Goal: Information Seeking & Learning: Learn about a topic

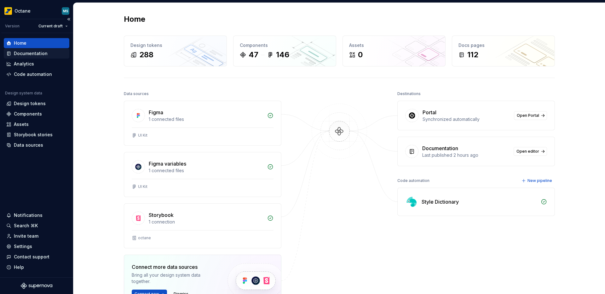
click at [26, 55] on div "Documentation" at bounding box center [31, 53] width 34 height 6
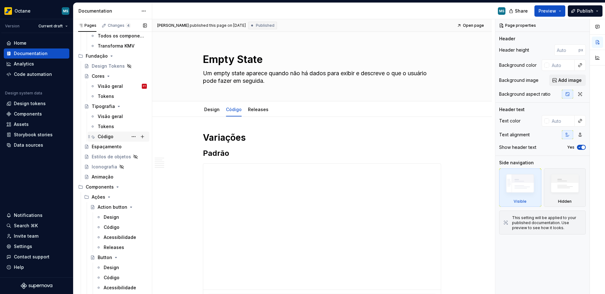
scroll to position [210, 0]
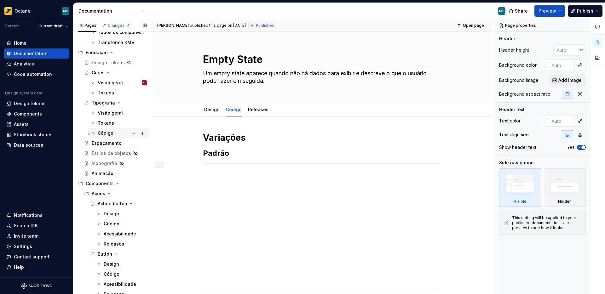
click at [108, 133] on div "Código" at bounding box center [106, 133] width 16 height 6
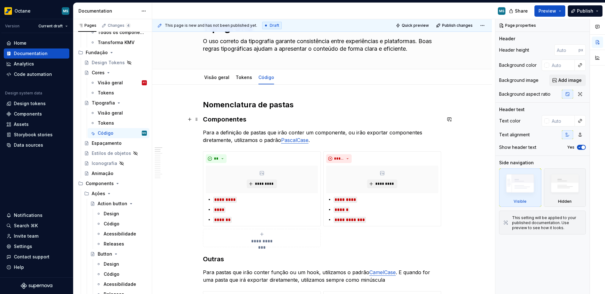
scroll to position [37, 0]
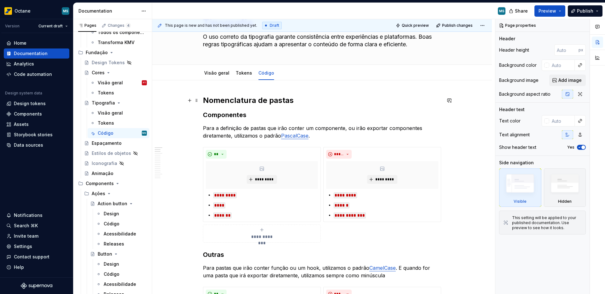
click at [211, 102] on h2 "Nomenclatura de pastas" at bounding box center [322, 101] width 238 height 10
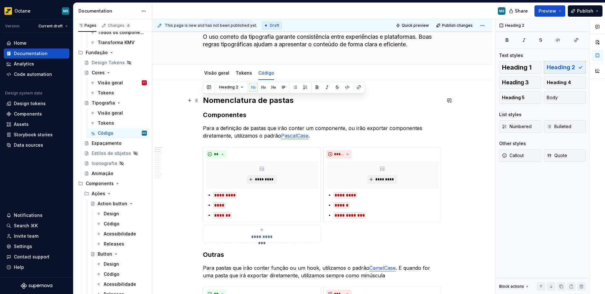
type textarea "*"
click at [211, 102] on h2 "Nomenclatura de pastas" at bounding box center [322, 101] width 238 height 10
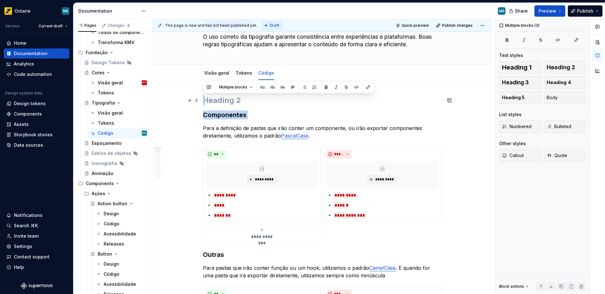
drag, startPoint x: 204, startPoint y: 126, endPoint x: 201, endPoint y: 103, distance: 23.5
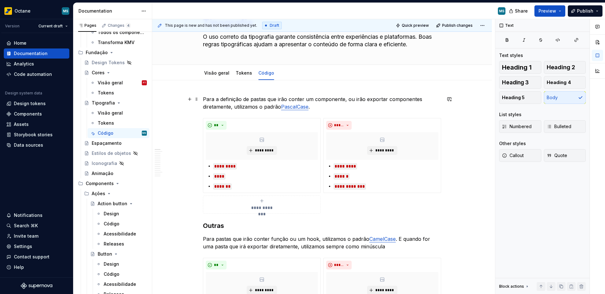
click at [252, 105] on p "Para a definição de pastas que irão conter um componente, ou irão exportar comp…" at bounding box center [322, 103] width 238 height 15
click at [247, 102] on p "Para a definição de pastas que irão conter um componente, ou irão exportar comp…" at bounding box center [322, 103] width 238 height 15
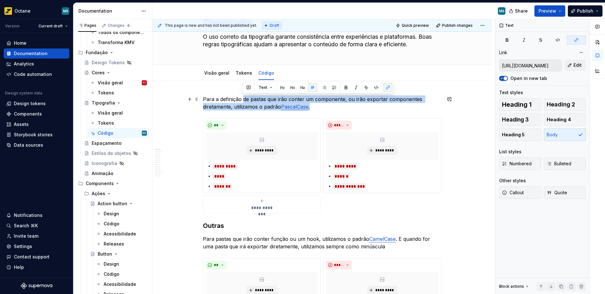
drag, startPoint x: 244, startPoint y: 101, endPoint x: 326, endPoint y: 104, distance: 82.4
click at [326, 104] on p "Para a definição de pastas que irão conter um componente, ou irão exportar comp…" at bounding box center [322, 103] width 238 height 15
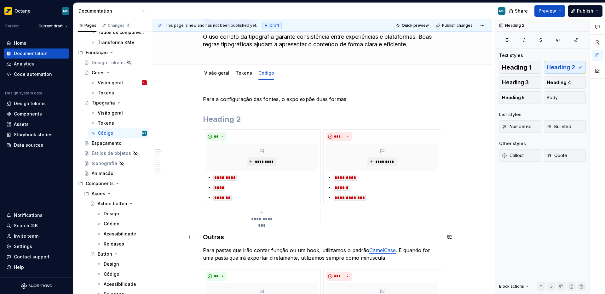
click at [214, 237] on h3 "Outras" at bounding box center [322, 237] width 238 height 9
click at [214, 119] on h2 at bounding box center [322, 119] width 238 height 10
click at [211, 238] on h3 "Outras" at bounding box center [322, 237] width 238 height 9
click at [361, 99] on p "Para a configuração das fontes, o expo expõe duas formas:" at bounding box center [322, 100] width 238 height 8
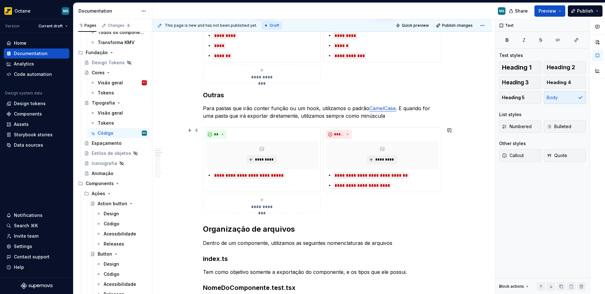
scroll to position [195, 0]
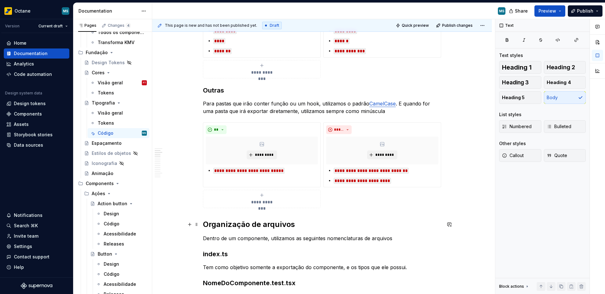
click at [232, 225] on h2 "Organização de arquivos" at bounding box center [322, 225] width 238 height 10
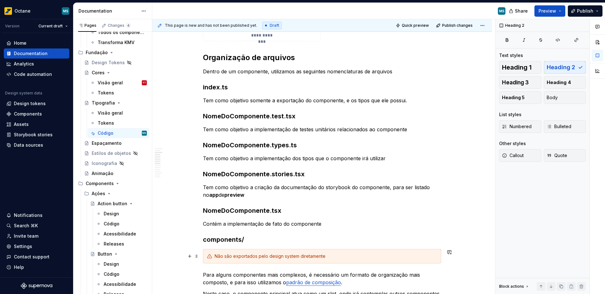
scroll to position [336, 0]
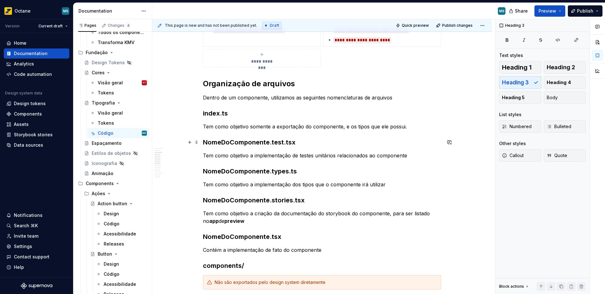
click at [242, 142] on h3 "NomeDoComponente.test.tsx" at bounding box center [322, 142] width 238 height 9
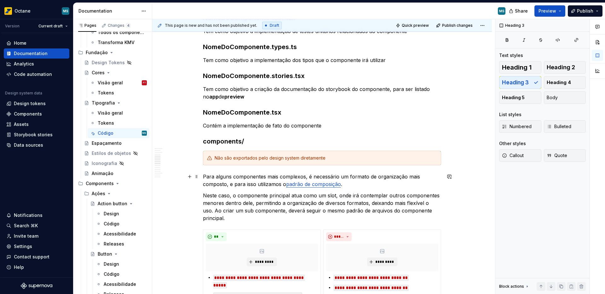
scroll to position [462, 0]
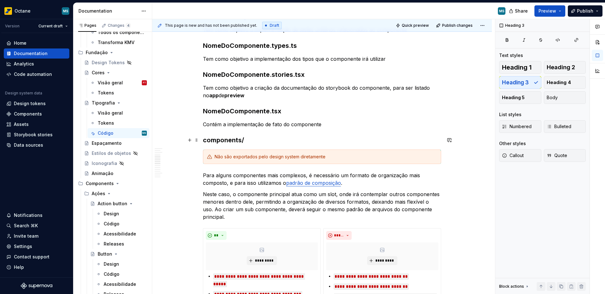
click at [226, 140] on h3 "components/" at bounding box center [322, 140] width 238 height 9
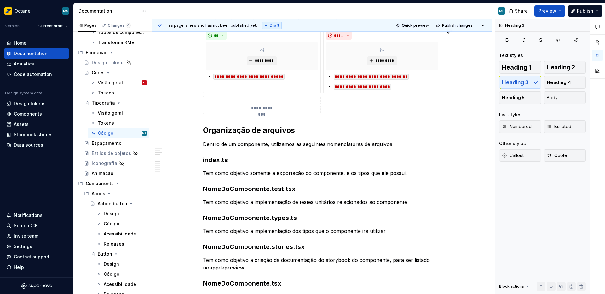
scroll to position [177, 0]
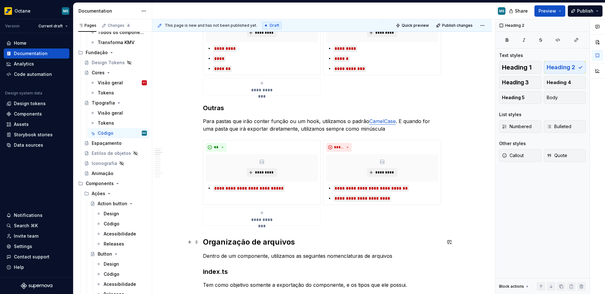
click at [238, 244] on h2 "Organização de arquivos" at bounding box center [322, 242] width 238 height 10
click at [245, 244] on h2 "Organização de arquivos" at bounding box center [322, 242] width 238 height 10
click at [237, 243] on h2 "Organização de arquivos" at bounding box center [322, 242] width 238 height 10
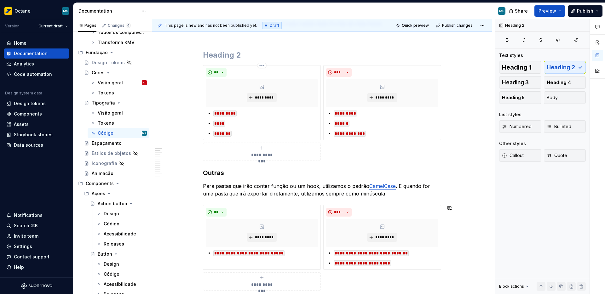
scroll to position [0, 0]
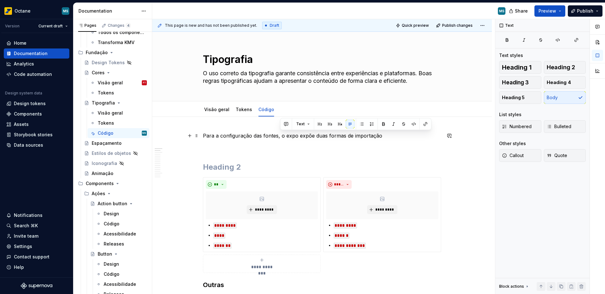
drag, startPoint x: 281, startPoint y: 137, endPoint x: 382, endPoint y: 137, distance: 100.9
click at [382, 137] on p "Para a configuração das fontes, o expo expõe duas formas de importação" at bounding box center [322, 136] width 238 height 8
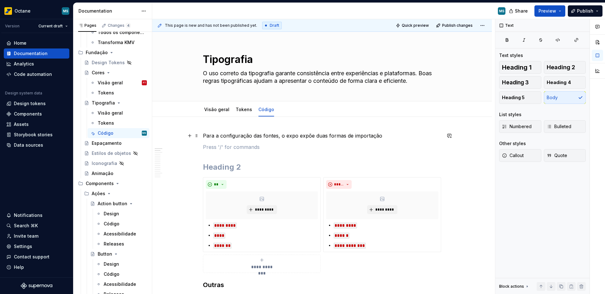
click at [378, 137] on p "Para a configuração das fontes, o expo expõe duas formas de importação" at bounding box center [322, 136] width 238 height 8
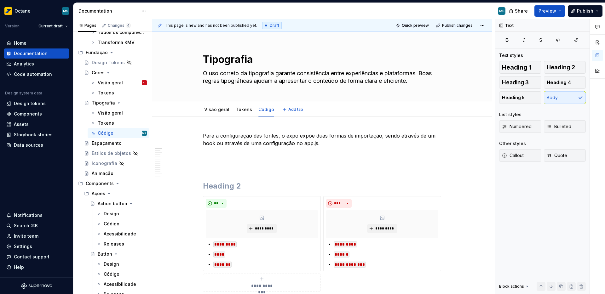
type textarea "*"
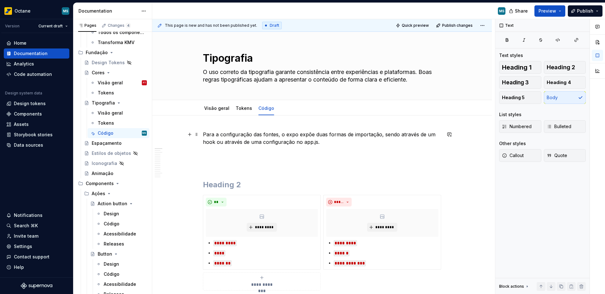
click at [268, 144] on p "Para a configuração das fontes, o expo expõe duas formas de importação, sendo a…" at bounding box center [322, 138] width 238 height 15
click at [256, 143] on p "Para a configuração das fontes, o expo expõe duas formas de importação, sendo a…" at bounding box center [322, 138] width 238 height 15
drag, startPoint x: 250, startPoint y: 142, endPoint x: 305, endPoint y: 143, distance: 54.2
click at [305, 143] on p "Para a configuração das fontes, o expo expõe duas formas de importação, sendo a…" at bounding box center [322, 138] width 238 height 15
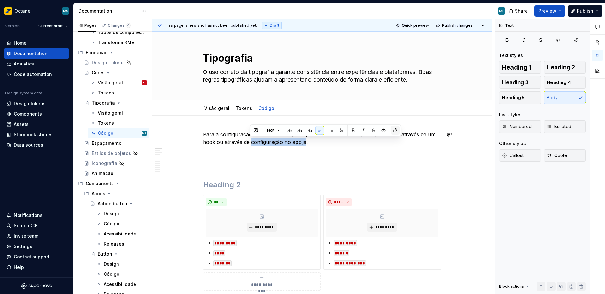
click at [397, 131] on button "button" at bounding box center [395, 130] width 9 height 9
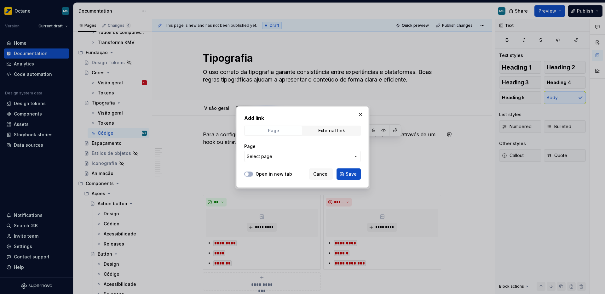
click at [282, 127] on span "Page" at bounding box center [273, 130] width 57 height 9
click at [321, 128] on div "External link" at bounding box center [331, 130] width 27 height 5
click at [282, 152] on input "URL" at bounding box center [302, 156] width 117 height 11
paste input "[URL][DOMAIN_NAME]"
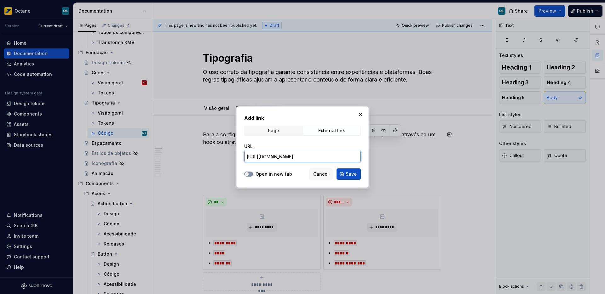
type input "[URL][DOMAIN_NAME]"
click at [248, 175] on span "button" at bounding box center [247, 174] width 4 height 4
click at [349, 174] on span "Save" at bounding box center [351, 174] width 11 height 6
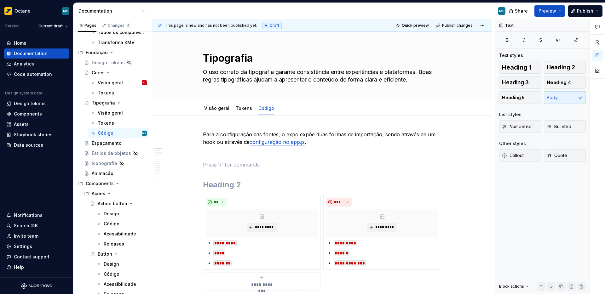
type textarea "*"
click at [213, 143] on p "Para a configuração das fontes, o expo expõe duas formas de importação, sendo a…" at bounding box center [322, 138] width 238 height 15
click at [348, 131] on button "button" at bounding box center [348, 130] width 9 height 9
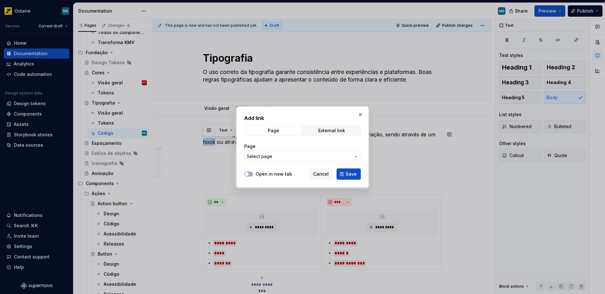
click at [276, 154] on span "Select page" at bounding box center [299, 157] width 104 height 6
click at [282, 167] on div "Add link Page External link Page Select page Open in new tab Cancel Save" at bounding box center [302, 147] width 605 height 294
click at [254, 175] on div "Open in new tab" at bounding box center [268, 174] width 48 height 6
click at [324, 134] on span "External link" at bounding box center [331, 130] width 57 height 9
click at [248, 173] on span "button" at bounding box center [247, 174] width 4 height 4
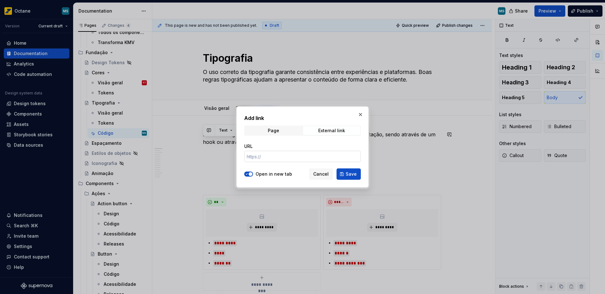
click at [259, 155] on input "URL" at bounding box center [302, 156] width 117 height 11
paste input "[URL][DOMAIN_NAME]"
type input "[URL][DOMAIN_NAME]"
click at [345, 175] on button "Save" at bounding box center [349, 174] width 24 height 11
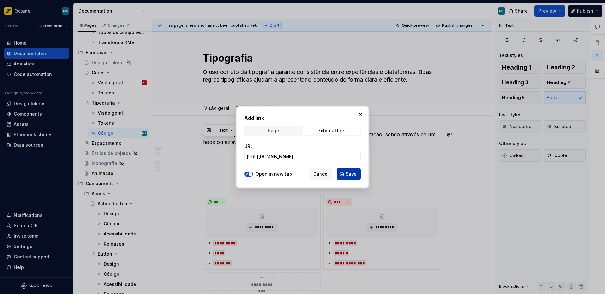
scroll to position [0, 0]
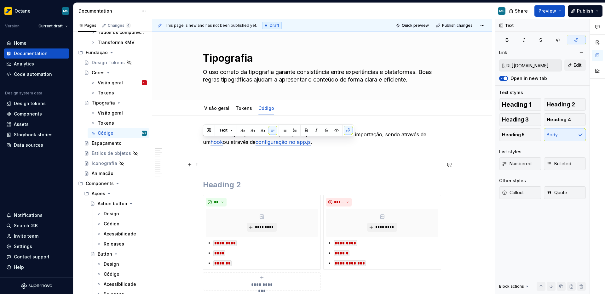
click at [281, 167] on p at bounding box center [322, 165] width 238 height 8
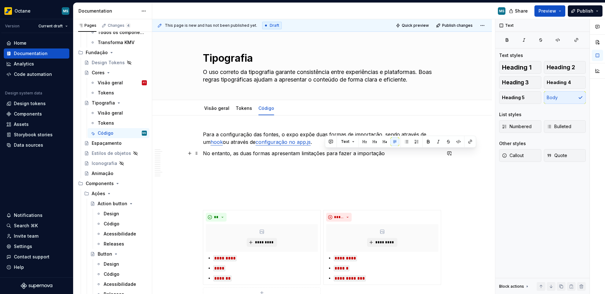
drag, startPoint x: 355, startPoint y: 154, endPoint x: 396, endPoint y: 154, distance: 40.7
click at [396, 154] on p "No entanto, as duas formas apresentam limitações para fazer a importação" at bounding box center [322, 154] width 238 height 8
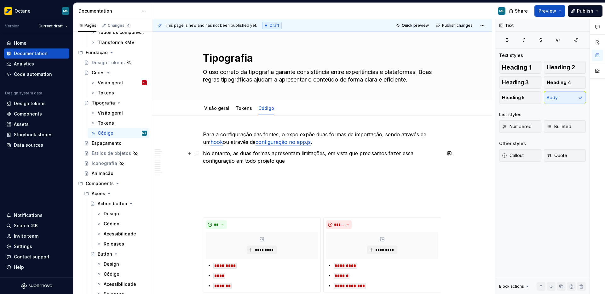
click at [305, 164] on p "No entanto, as duas formas apresentam limitações, em vista que precisamos fazer…" at bounding box center [322, 157] width 238 height 15
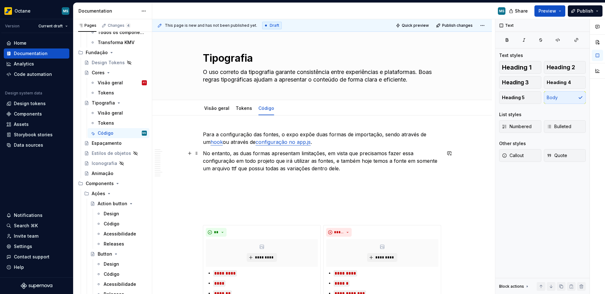
click at [203, 154] on p "No entanto, as duas formas apresentam limitações, em vista que precisamos fazer…" at bounding box center [322, 161] width 238 height 23
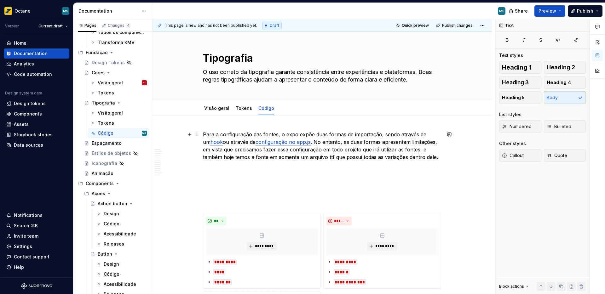
click at [420, 158] on p "Para a configuração das fontes, o expo expõe duas formas de importação, sendo a…" at bounding box center [322, 146] width 238 height 30
click at [421, 159] on p "Para a configuração das fontes, o expo expõe duas formas de importação, sendo a…" at bounding box center [322, 146] width 238 height 30
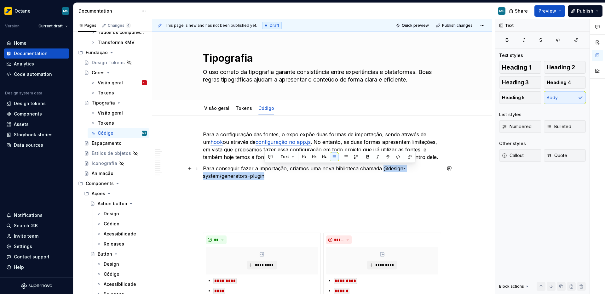
drag, startPoint x: 381, startPoint y: 170, endPoint x: 365, endPoint y: 177, distance: 17.2
click at [365, 177] on p "Para conseguir fazer a importação, criamos uma nova biblioteca chamada @design-…" at bounding box center [322, 172] width 238 height 15
click at [400, 160] on button "button" at bounding box center [398, 157] width 9 height 9
click at [341, 185] on p at bounding box center [322, 188] width 238 height 8
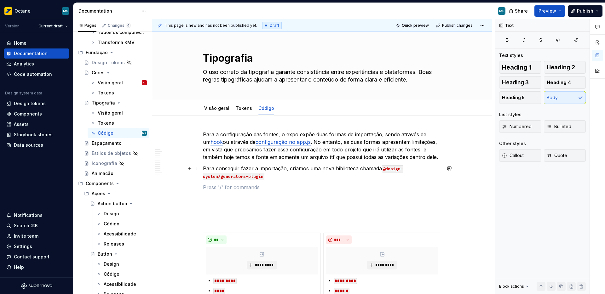
click at [302, 175] on p "Para conseguir fazer a importação, criamos uma nova biblioteca chamada @design-…" at bounding box center [322, 172] width 238 height 15
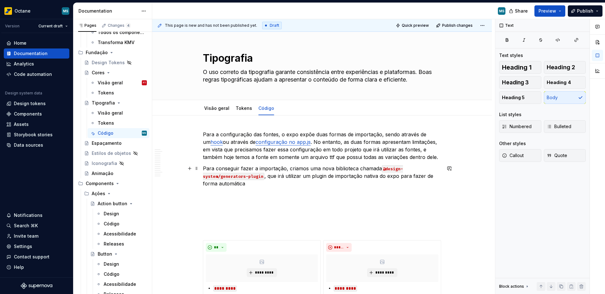
click at [312, 183] on p "Para conseguir fazer a importação, criamos uma nova biblioteca chamada @design-…" at bounding box center [322, 176] width 238 height 23
click at [379, 178] on p "Para conseguir fazer a importação, criamos uma nova biblioteca chamada @design-…" at bounding box center [322, 176] width 238 height 23
click at [378, 178] on p "Para conseguir fazer a importação, criamos uma nova biblioteca chamada @design-…" at bounding box center [322, 176] width 238 height 23
click at [399, 178] on p "Para conseguir fazer a importação, criamos uma nova biblioteca chamada @design-…" at bounding box center [322, 176] width 238 height 23
click at [312, 185] on p "Para conseguir fazer a importação, criamos uma nova biblioteca chamada @design-…" at bounding box center [322, 176] width 238 height 23
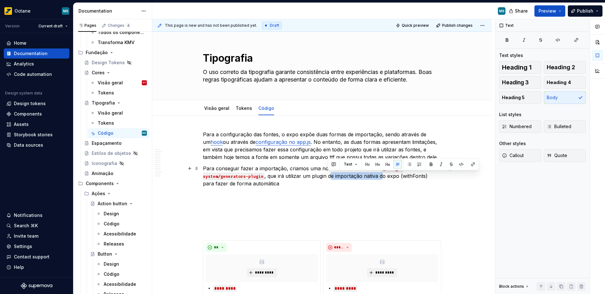
drag, startPoint x: 329, startPoint y: 179, endPoint x: 379, endPoint y: 178, distance: 50.1
click at [379, 178] on p "Para conseguir fazer a importação, criamos uma nova biblioteca chamada @design-…" at bounding box center [322, 176] width 238 height 23
click at [258, 184] on p "Para conseguir fazer a importação, criamos uma nova biblioteca chamada @design-…" at bounding box center [322, 176] width 238 height 23
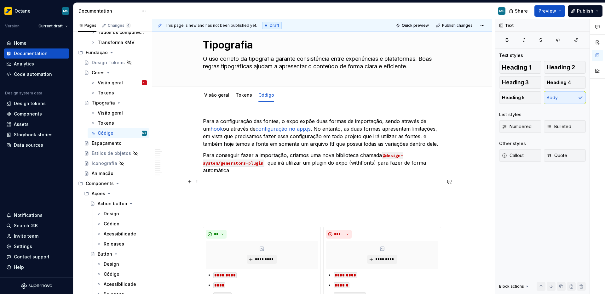
scroll to position [16, 0]
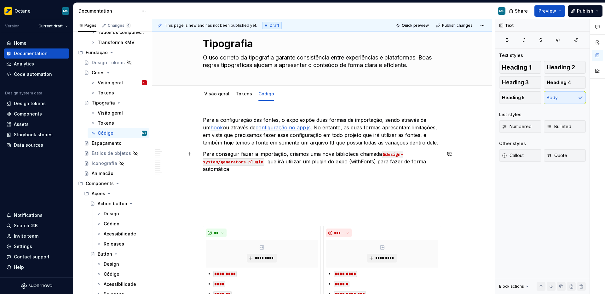
click at [284, 163] on p "Para conseguir fazer a importação, criamos uma nova biblioteca chamada @design-…" at bounding box center [322, 161] width 238 height 23
click at [283, 163] on p "Para conseguir fazer a importação, criamos uma nova biblioteca chamada @design-…" at bounding box center [322, 161] width 238 height 23
drag, startPoint x: 301, startPoint y: 162, endPoint x: 279, endPoint y: 163, distance: 22.4
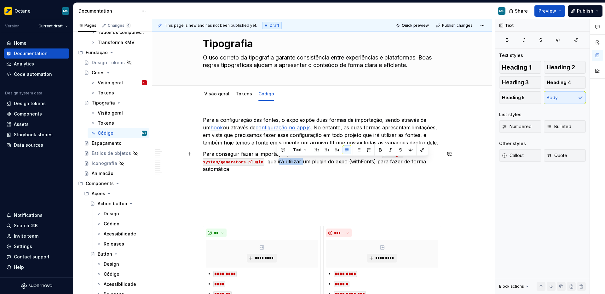
click at [279, 163] on p "Para conseguir fazer a importação, criamos uma nova biblioteca chamada @design-…" at bounding box center [322, 161] width 238 height 23
click at [369, 162] on p "Para conseguir fazer a importação, criamos uma nova biblioteca chamada @design-…" at bounding box center [322, 161] width 238 height 23
click at [335, 168] on p "Para conseguir fazer a importação, criamos uma nova biblioteca chamada @design-…" at bounding box center [322, 161] width 238 height 23
click at [357, 157] on p "Para conseguir fazer a importação, criamos uma nova biblioteca chamada @design-…" at bounding box center [322, 161] width 238 height 23
click at [364, 156] on p "Para conseguir fazer a importação, criamos uma nova biblioteca chamada @design-…" at bounding box center [322, 161] width 238 height 23
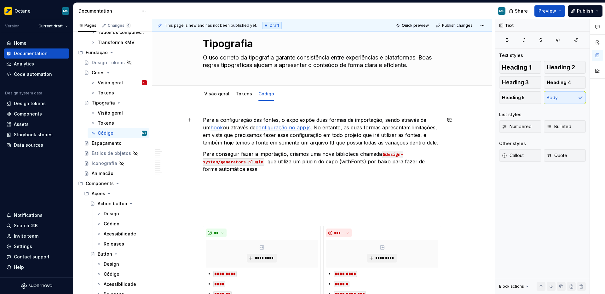
click at [417, 144] on p "Para a configuração das fontes, o expo expõe duas formas de importação, sendo a…" at bounding box center [322, 131] width 238 height 30
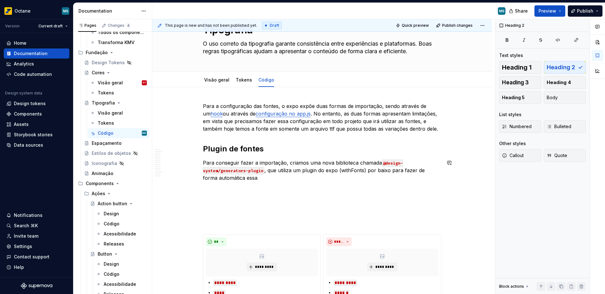
scroll to position [30, 0]
click at [321, 180] on p "Para conseguir fazer a importação, criamos uma nova biblioteca chamada @design-…" at bounding box center [322, 170] width 238 height 23
click at [337, 171] on p "Para conseguir fazer a importação, criamos uma nova biblioteca chamada @design-…" at bounding box center [322, 170] width 238 height 23
click at [353, 172] on p "Para conseguir fazer a importação, criamos uma nova biblioteca chamada @design-…" at bounding box center [322, 170] width 238 height 23
click at [352, 172] on p "Para conseguir fazer a importação, criamos uma nova biblioteca chamada @design-…" at bounding box center [322, 170] width 238 height 23
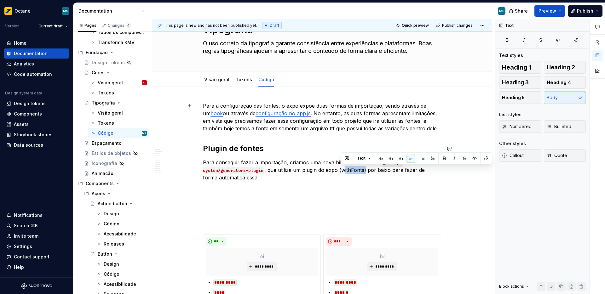
copy p "withFonts"
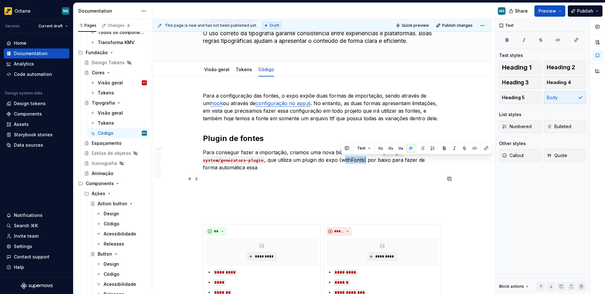
scroll to position [60, 0]
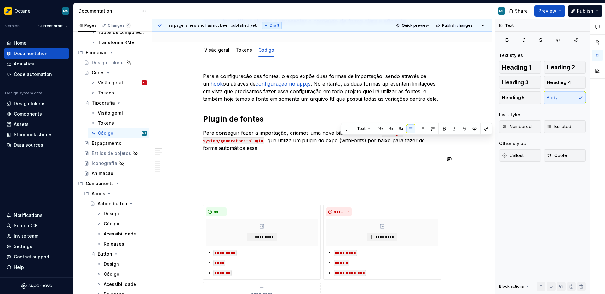
click at [274, 145] on p "Para conseguir fazer a importação, criamos uma nova biblioteca chamada @design-…" at bounding box center [322, 140] width 238 height 23
click at [231, 152] on p "Para conseguir fazer a importação, criamos uma nova biblioteca chamada @design-…" at bounding box center [322, 140] width 238 height 23
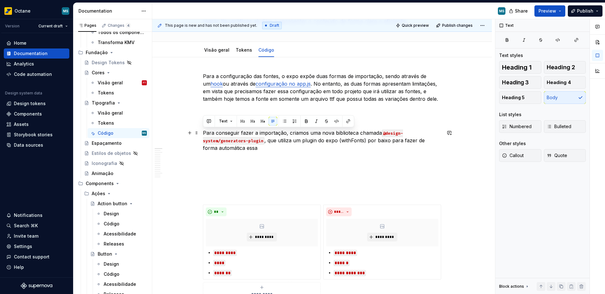
click at [234, 149] on p "Para conseguir fazer a importação, criamos uma nova biblioteca chamada @design-…" at bounding box center [322, 140] width 238 height 23
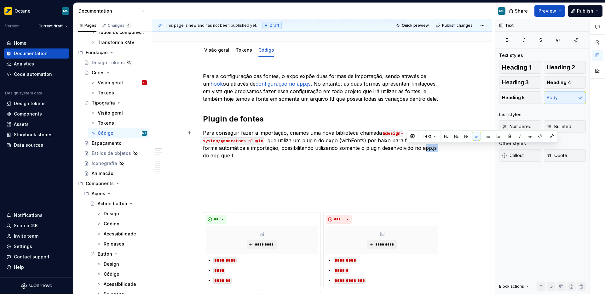
drag, startPoint x: 412, startPoint y: 149, endPoint x: 422, endPoint y: 148, distance: 9.8
click at [422, 148] on p "Para conseguir fazer a importação, criamos uma nova biblioteca chamada @design-…" at bounding box center [322, 144] width 238 height 30
click at [307, 151] on p "Para conseguir fazer a importação, criamos uma nova biblioteca chamada @design-…" at bounding box center [322, 144] width 238 height 30
click at [339, 149] on p "Para conseguir fazer a importação, criamos uma nova biblioteca chamada @design-…" at bounding box center [322, 144] width 238 height 30
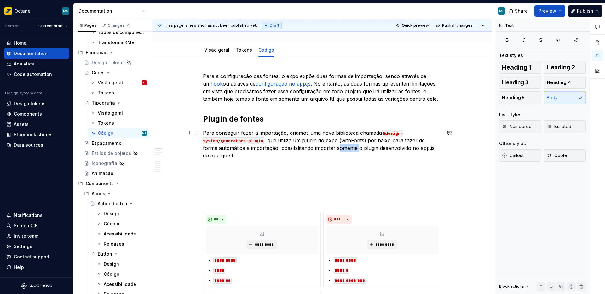
click at [338, 149] on p "Para conseguir fazer a importação, criamos uma nova biblioteca chamada @design-…" at bounding box center [322, 144] width 238 height 30
click at [393, 150] on p "Para conseguir fazer a importação, criamos uma nova biblioteca chamada @design-…" at bounding box center [322, 144] width 238 height 30
click at [383, 148] on p "Para conseguir fazer a importação, criamos uma nova biblioteca chamada @design-…" at bounding box center [322, 144] width 238 height 30
drag, startPoint x: 382, startPoint y: 148, endPoint x: 399, endPoint y: 149, distance: 16.4
click at [399, 149] on p "Para conseguir fazer a importação, criamos uma nova biblioteca chamada @design-…" at bounding box center [322, 144] width 238 height 30
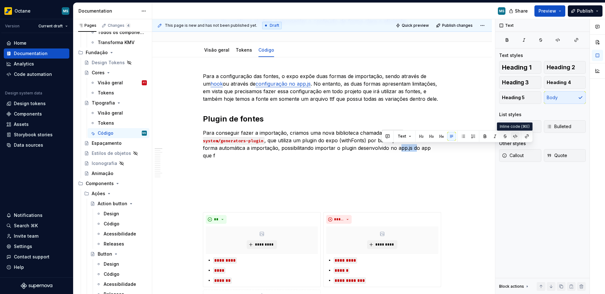
click at [511, 137] on button "button" at bounding box center [515, 136] width 9 height 9
click at [432, 152] on p "Para conseguir fazer a importação, criamos uma nova biblioteca chamada @design-…" at bounding box center [322, 144] width 238 height 30
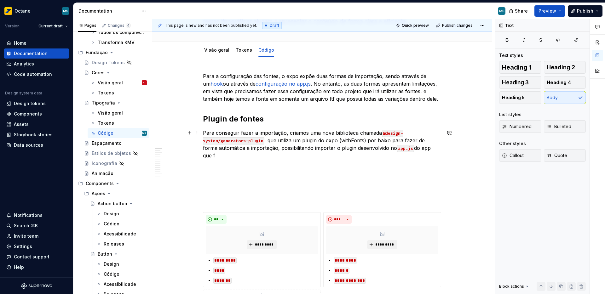
click at [402, 150] on p "Para conseguir fazer a importação, criamos uma nova biblioteca chamada @design-…" at bounding box center [322, 144] width 238 height 30
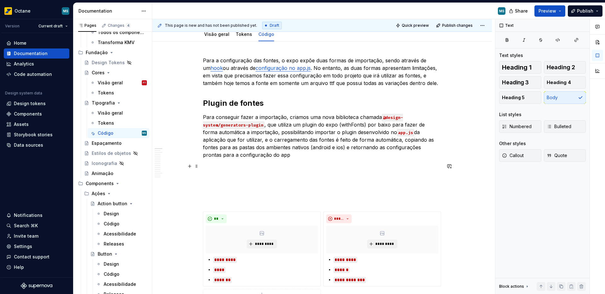
click at [292, 163] on p at bounding box center [322, 167] width 238 height 8
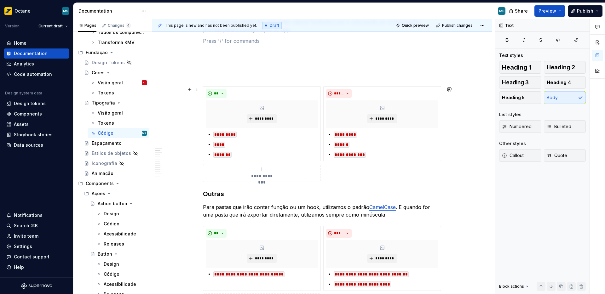
scroll to position [205, 0]
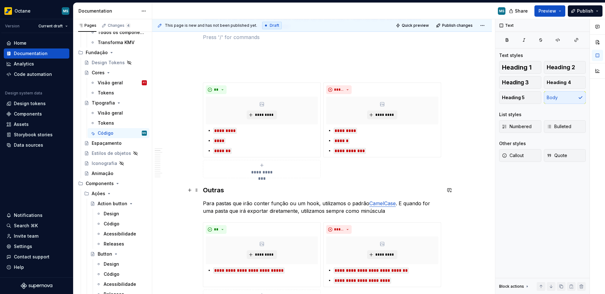
click at [284, 192] on h3 "Outras" at bounding box center [322, 190] width 238 height 9
click at [215, 90] on span "**" at bounding box center [216, 89] width 5 height 5
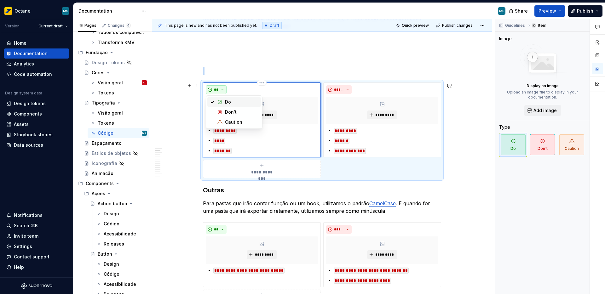
click at [215, 90] on span "**" at bounding box center [216, 89] width 5 height 5
click at [276, 142] on p "****" at bounding box center [265, 141] width 105 height 8
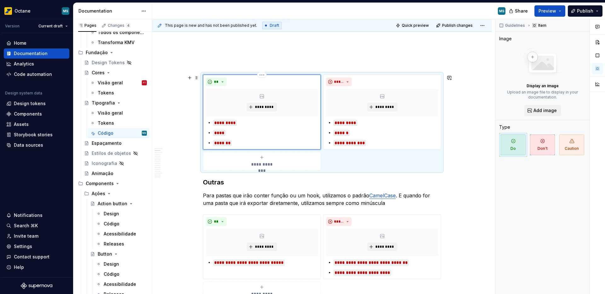
scroll to position [216, 0]
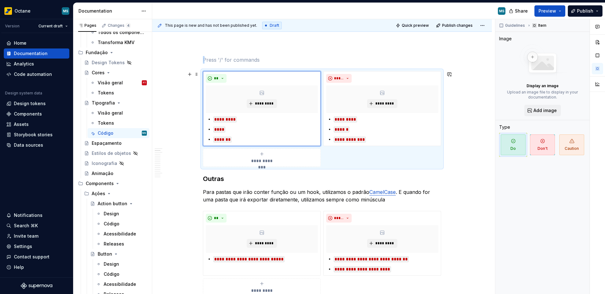
click at [335, 153] on div "**********" at bounding box center [322, 119] width 238 height 96
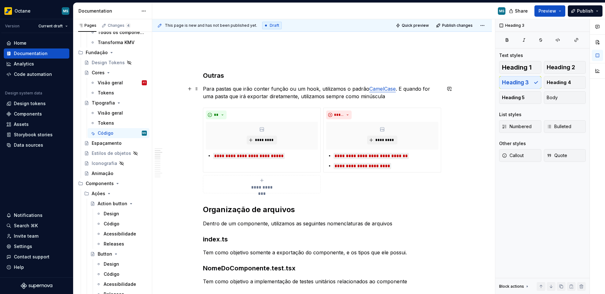
click at [228, 89] on p "Para pastas que irão conter função ou um hook, utilizamos o padrão CamelCase . …" at bounding box center [322, 92] width 238 height 15
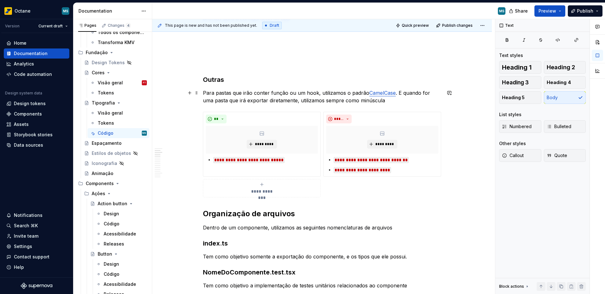
scroll to position [206, 0]
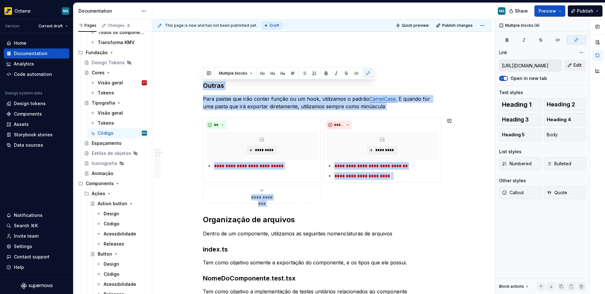
drag, startPoint x: 204, startPoint y: 84, endPoint x: 334, endPoint y: 207, distance: 178.7
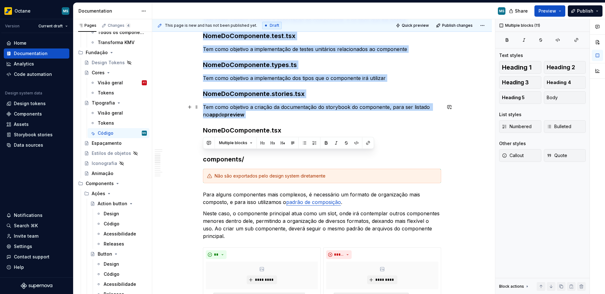
scroll to position [319, 0]
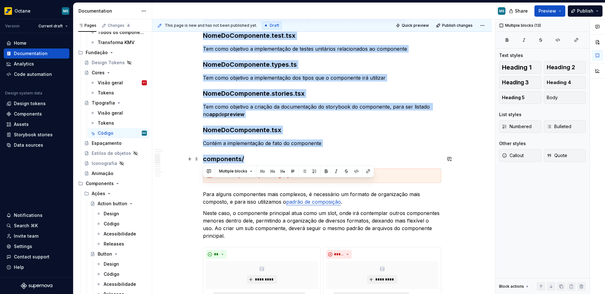
drag, startPoint x: 205, startPoint y: 91, endPoint x: 249, endPoint y: 160, distance: 81.4
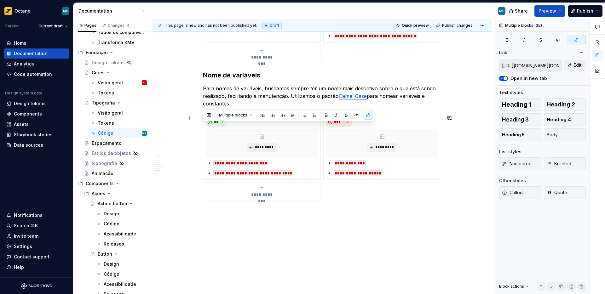
scroll to position [1308, 0]
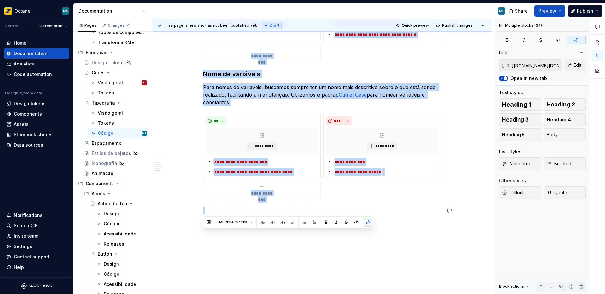
drag, startPoint x: 207, startPoint y: 130, endPoint x: 297, endPoint y: 217, distance: 124.9
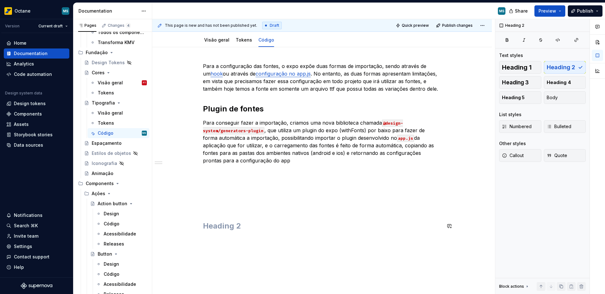
scroll to position [65, 0]
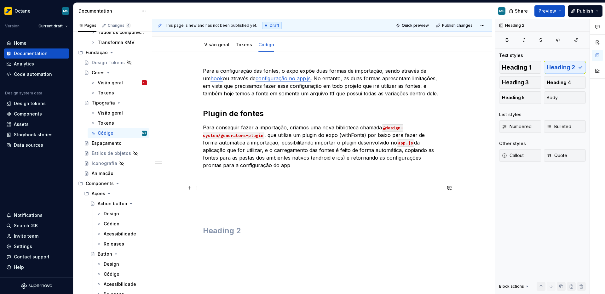
click at [248, 184] on p at bounding box center [322, 188] width 238 height 8
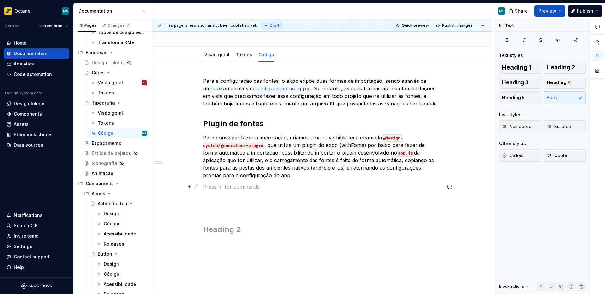
scroll to position [42, 0]
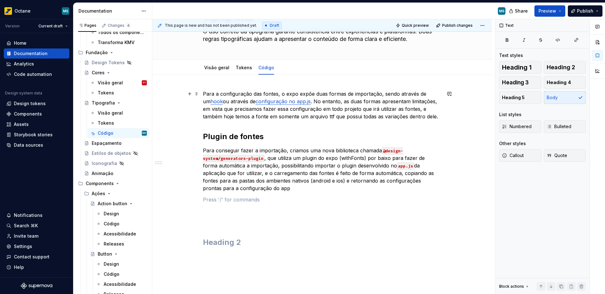
click at [203, 95] on p "Para a configuração das fontes, o expo expõe duas formas de importação, sendo a…" at bounding box center [322, 105] width 238 height 30
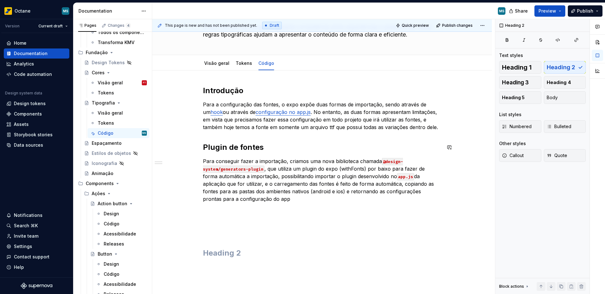
scroll to position [93, 0]
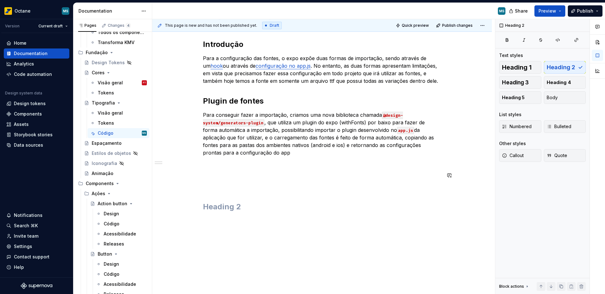
click at [243, 170] on div "Introdução Para a configuração das fontes, o expo expõe duas formas de importaç…" at bounding box center [322, 125] width 238 height 173
click at [425, 83] on p "Para a configuração das fontes, o expo expõe duas formas de importação, sendo a…" at bounding box center [322, 70] width 238 height 30
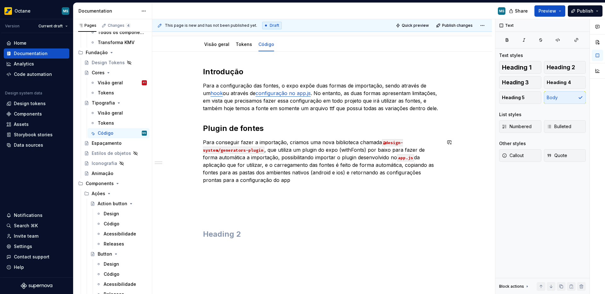
scroll to position [61, 0]
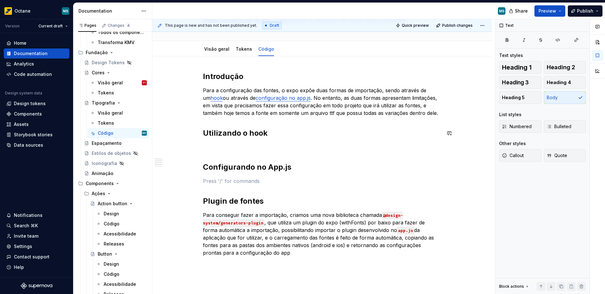
click at [263, 143] on div "Introdução Para a configuração das fontes, o expo expõe duas formas de importaç…" at bounding box center [322, 192] width 238 height 241
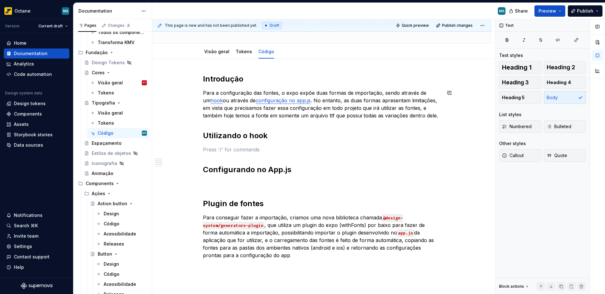
click at [212, 82] on h2 "Introdução" at bounding box center [322, 79] width 238 height 10
click at [230, 136] on h2 "Utilizando o hook" at bounding box center [322, 136] width 238 height 10
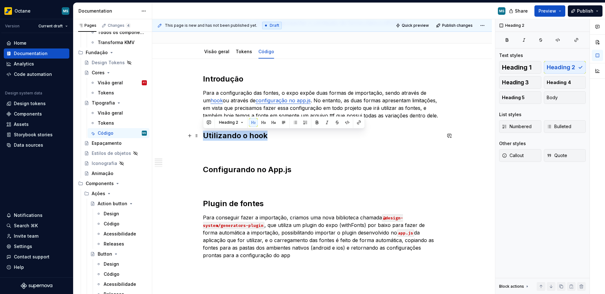
click at [230, 136] on h2 "Utilizando o hook" at bounding box center [322, 136] width 238 height 10
click at [223, 76] on h2 "Introdução" at bounding box center [322, 79] width 238 height 10
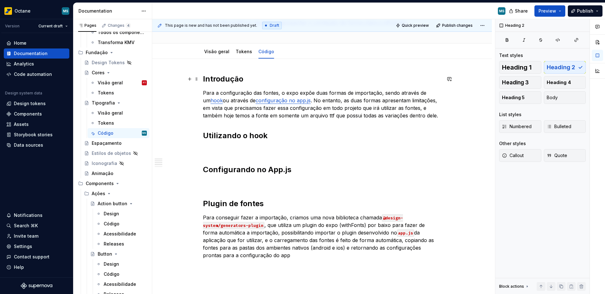
click at [224, 80] on h2 "Introdução" at bounding box center [322, 79] width 238 height 10
click at [243, 137] on h2 "Utilizando o hook" at bounding box center [322, 136] width 238 height 10
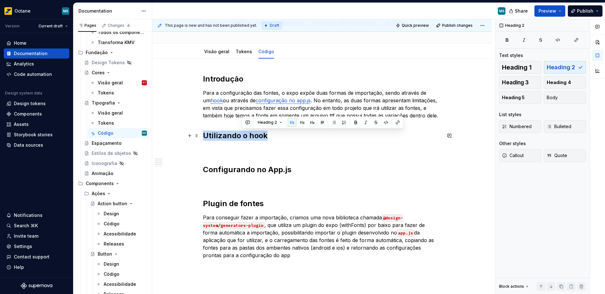
click at [243, 137] on h2 "Utilizando o hook" at bounding box center [322, 136] width 238 height 10
click at [524, 81] on span "Heading 3" at bounding box center [515, 82] width 27 height 6
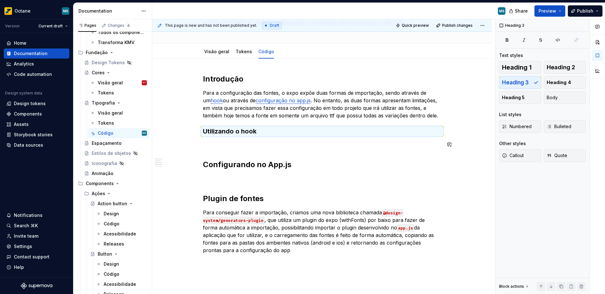
click at [242, 136] on div "Introdução Para a configuração das fontes, o expo expõe duas formas de importaç…" at bounding box center [322, 192] width 238 height 236
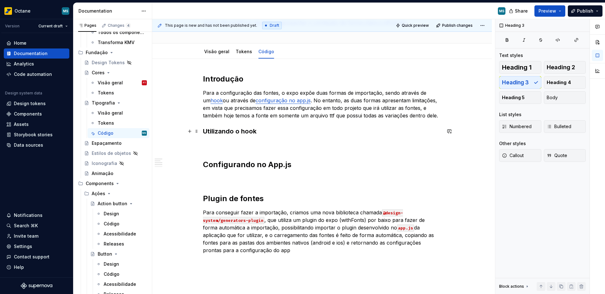
click at [242, 135] on h3 "Utilizando o hook" at bounding box center [322, 131] width 238 height 9
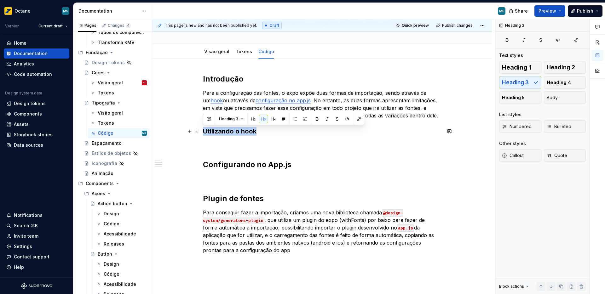
click at [242, 135] on h3 "Utilizando o hook" at bounding box center [322, 131] width 238 height 9
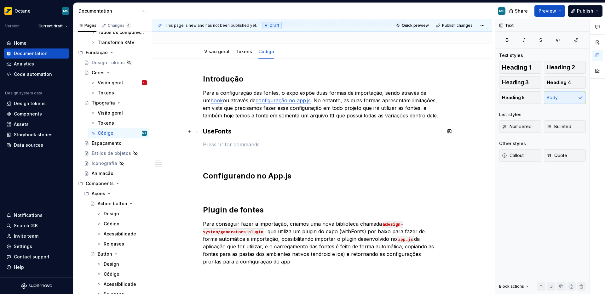
click at [214, 135] on h3 "UseFonts" at bounding box center [322, 131] width 238 height 9
type textarea "*"
click at [254, 133] on h3 "UseFonts" at bounding box center [322, 131] width 238 height 9
click at [256, 102] on link "configuração no app.js" at bounding box center [283, 100] width 55 height 6
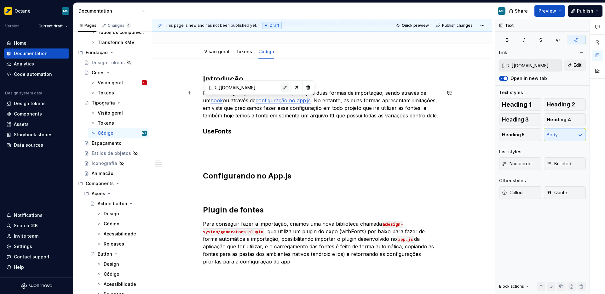
click at [281, 90] on button "button" at bounding box center [285, 87] width 9 height 9
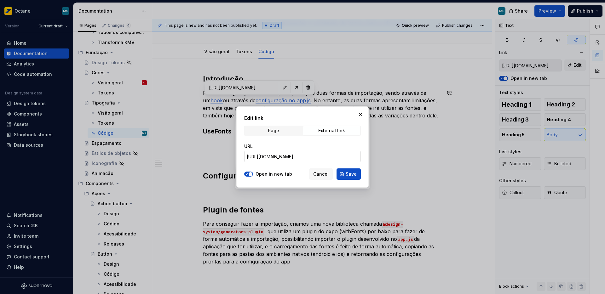
click at [258, 156] on input "[URL][DOMAIN_NAME]" at bounding box center [302, 156] width 117 height 11
click at [290, 130] on span "Page" at bounding box center [273, 130] width 57 height 9
click at [315, 128] on span "External link" at bounding box center [331, 130] width 57 height 9
click at [308, 152] on input "[URL][DOMAIN_NAME]" at bounding box center [302, 156] width 117 height 11
click at [327, 174] on span "Cancel" at bounding box center [320, 174] width 15 height 6
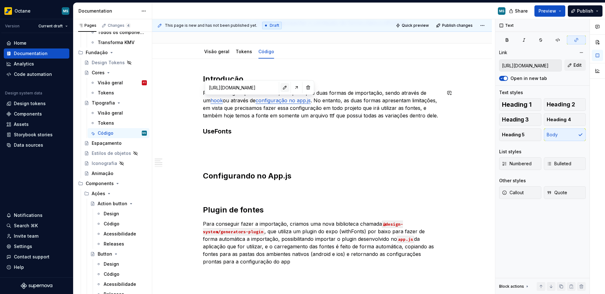
click at [281, 88] on button "button" at bounding box center [285, 87] width 9 height 9
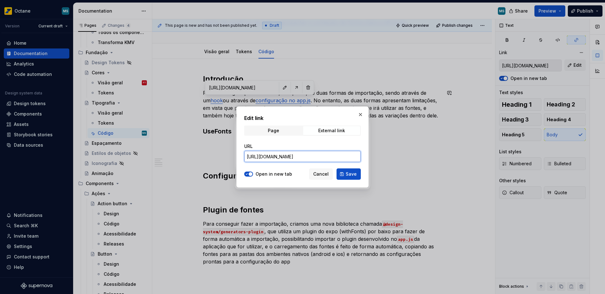
click at [294, 155] on input "[URL][DOMAIN_NAME]" at bounding box center [302, 156] width 117 height 11
click at [332, 178] on button "Cancel" at bounding box center [321, 174] width 24 height 11
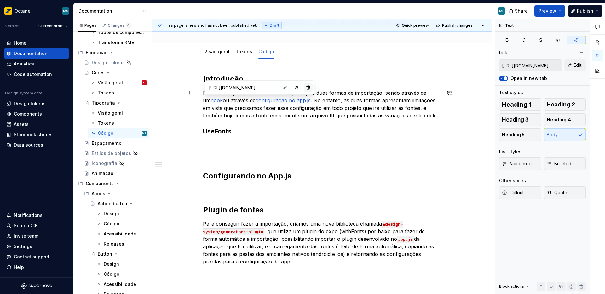
click at [304, 90] on button "button" at bounding box center [308, 87] width 9 height 9
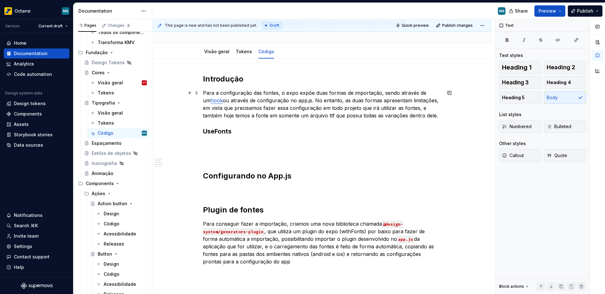
click at [293, 102] on p "Para a configuração das fontes, o expo expõe duas formas de importação, sendo a…" at bounding box center [322, 104] width 238 height 30
click at [292, 103] on p "Para a configuração das fontes, o expo expõe duas formas de importação, sendo a…" at bounding box center [322, 104] width 238 height 30
drag, startPoint x: 291, startPoint y: 101, endPoint x: 304, endPoint y: 100, distance: 13.3
click at [304, 100] on p "Para a configuração das fontes, o expo expõe duas formas de importação, sendo a…" at bounding box center [322, 104] width 238 height 30
click at [438, 86] on button "button" at bounding box center [435, 89] width 9 height 9
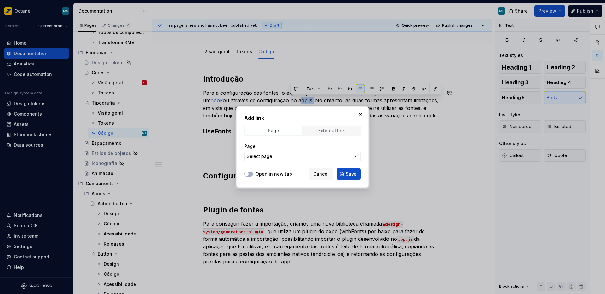
click at [317, 132] on span "External link" at bounding box center [331, 130] width 57 height 9
click at [288, 154] on input "URL" at bounding box center [302, 156] width 117 height 11
paste input "[URL][DOMAIN_NAME]"
type input "[URL][DOMAIN_NAME]"
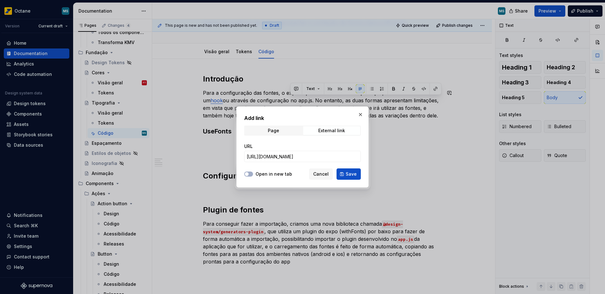
click at [253, 176] on div at bounding box center [248, 174] width 9 height 6
click at [245, 175] on span "button" at bounding box center [247, 174] width 4 height 4
click at [352, 175] on span "Save" at bounding box center [351, 174] width 11 height 6
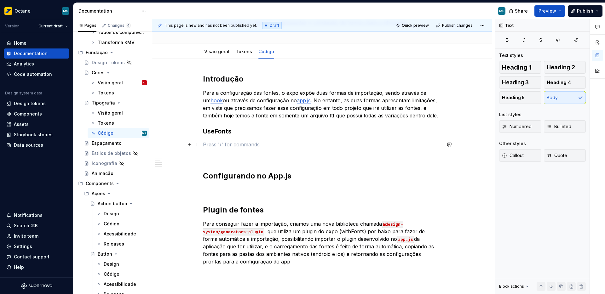
click at [329, 146] on p at bounding box center [322, 145] width 238 height 8
click at [292, 142] on p at bounding box center [322, 145] width 238 height 8
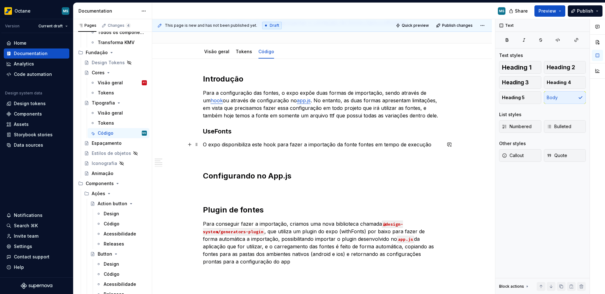
click at [360, 145] on p "O expo disponibiliza este hook para fazer a importação da fonte fontes em tempo…" at bounding box center [322, 145] width 238 height 8
click at [417, 145] on p "O expo disponibiliza este hook para fazer a importação da fonte em tempo de exe…" at bounding box center [322, 145] width 238 height 8
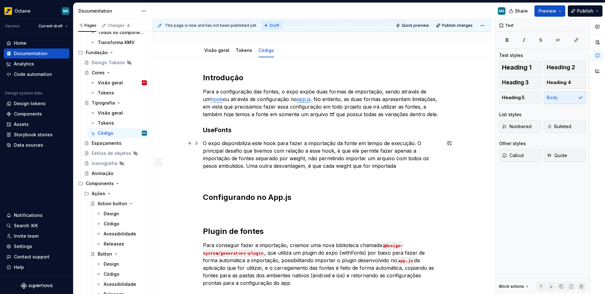
click at [338, 169] on p "O expo disponibiliza este hook para fazer a importação da fonte em tempo de exe…" at bounding box center [322, 155] width 238 height 30
click at [404, 169] on p "O expo disponibiliza este hook para fazer a importação da fonte em tempo de exe…" at bounding box center [322, 155] width 238 height 30
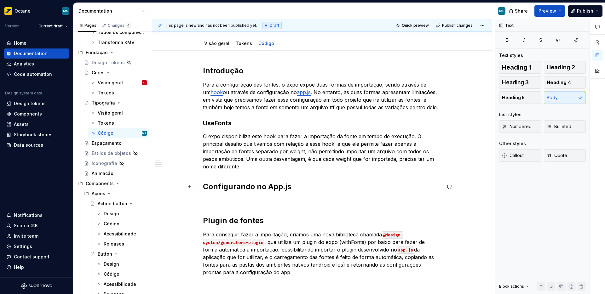
scroll to position [69, 0]
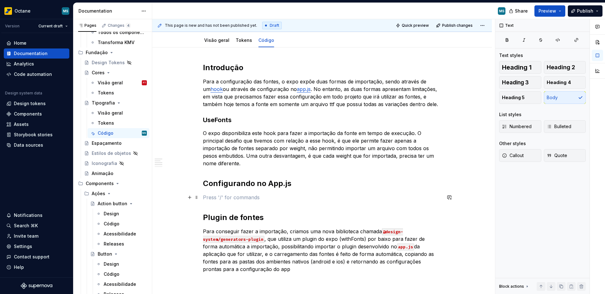
click at [243, 200] on p at bounding box center [322, 198] width 238 height 8
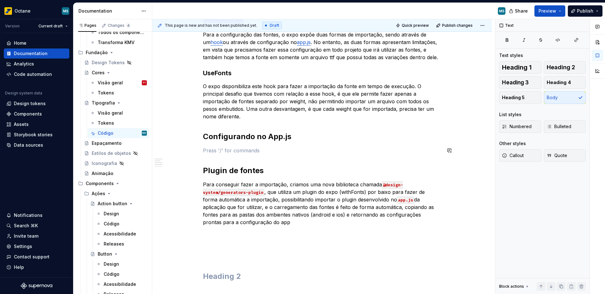
scroll to position [142, 0]
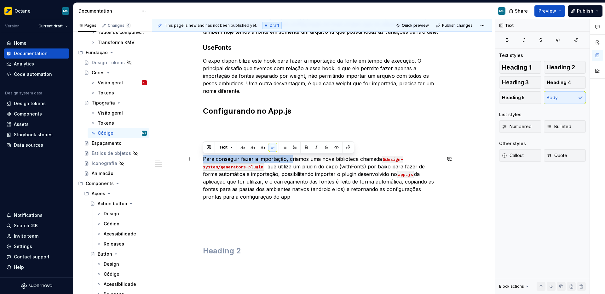
drag, startPoint x: 290, startPoint y: 159, endPoint x: 202, endPoint y: 159, distance: 88.3
click at [202, 159] on div "Introdução Para a configuração das fontes, o expo expõe duas formas de importaç…" at bounding box center [322, 163] width 340 height 377
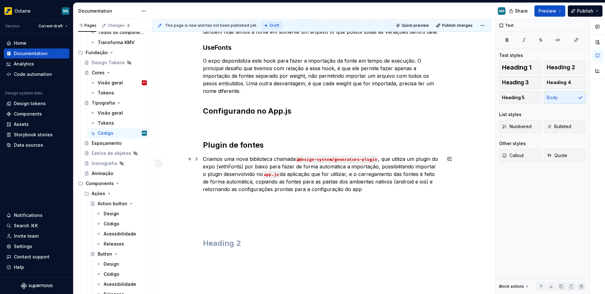
click at [311, 192] on p "Criamos uma nova biblioteca chamada @design-system/generators-plugin , que util…" at bounding box center [322, 174] width 238 height 38
click at [276, 200] on p at bounding box center [322, 201] width 238 height 8
click at [228, 166] on p "Criamos uma nova biblioteca chamada @design-system/generators-plugin , que util…" at bounding box center [322, 174] width 238 height 38
click at [351, 155] on button "button" at bounding box center [351, 155] width 9 height 9
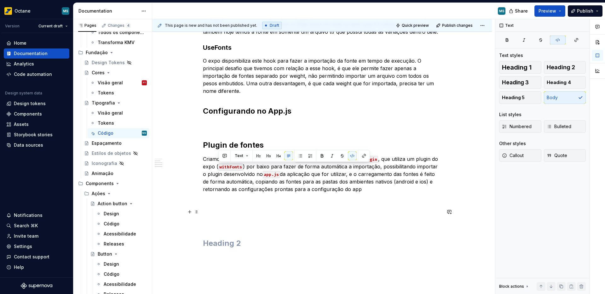
click at [313, 211] on p at bounding box center [322, 212] width 238 height 8
click at [297, 198] on p at bounding box center [322, 201] width 238 height 8
click at [280, 123] on p at bounding box center [322, 125] width 238 height 8
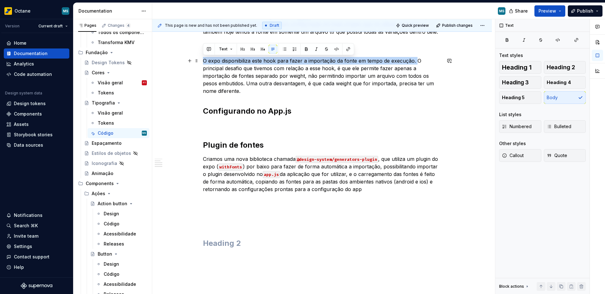
drag, startPoint x: 204, startPoint y: 61, endPoint x: 415, endPoint y: 59, distance: 211.6
click at [415, 59] on p "O expo disponibiliza este hook para fazer a importação da fonte em tempo de exe…" at bounding box center [322, 76] width 238 height 38
copy p "O expo disponibiliza este hook para fazer a importação da fonte em tempo de exe…"
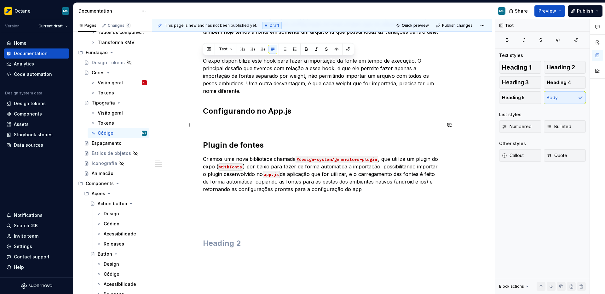
click at [223, 121] on p at bounding box center [322, 125] width 238 height 8
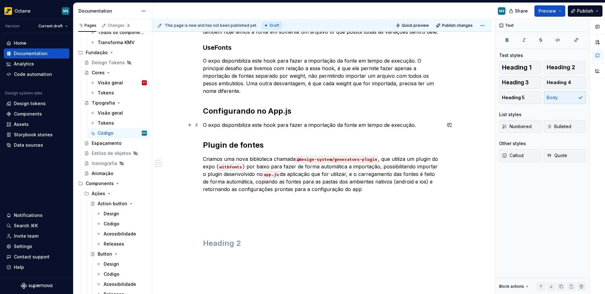
click at [270, 125] on p "O expo disponibiliza este hook para fazer a importação da fonte em tempo de exe…" at bounding box center [322, 125] width 238 height 8
click at [260, 128] on p "O expo disponibiliza este hook para fazer a importação da fonte em tempo de exe…" at bounding box center [322, 125] width 238 height 8
click at [262, 127] on p "O expo disponibiliza este hook para fazer a importação da fonte em tempo de exe…" at bounding box center [322, 125] width 238 height 8
click at [419, 126] on p "O expo disponibiliza esta configuração para fazer a importação da fonte em temp…" at bounding box center [322, 125] width 238 height 8
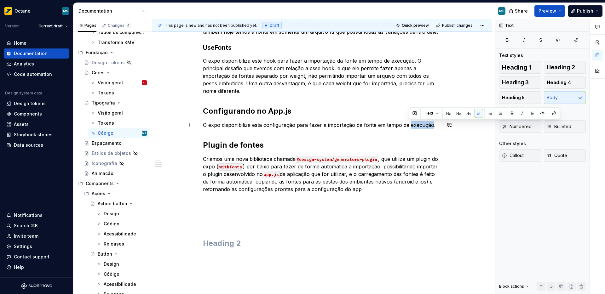
click at [419, 126] on p "O expo disponibiliza esta configuração para fazer a importação da fonte em temp…" at bounding box center [322, 125] width 238 height 8
click at [440, 123] on p "O expo disponibiliza esta configuração para fazer a importação da fonte em temp…" at bounding box center [322, 125] width 238 height 8
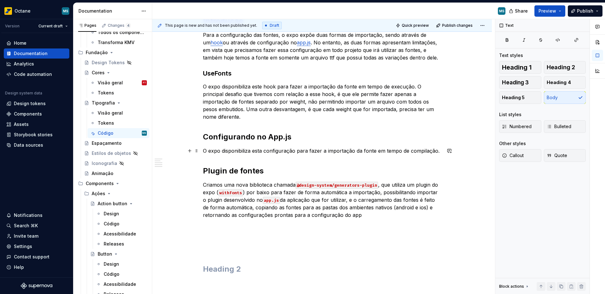
scroll to position [86, 0]
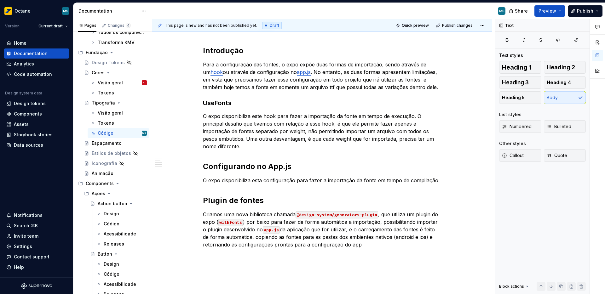
type textarea "*"
